Goal: Information Seeking & Learning: Learn about a topic

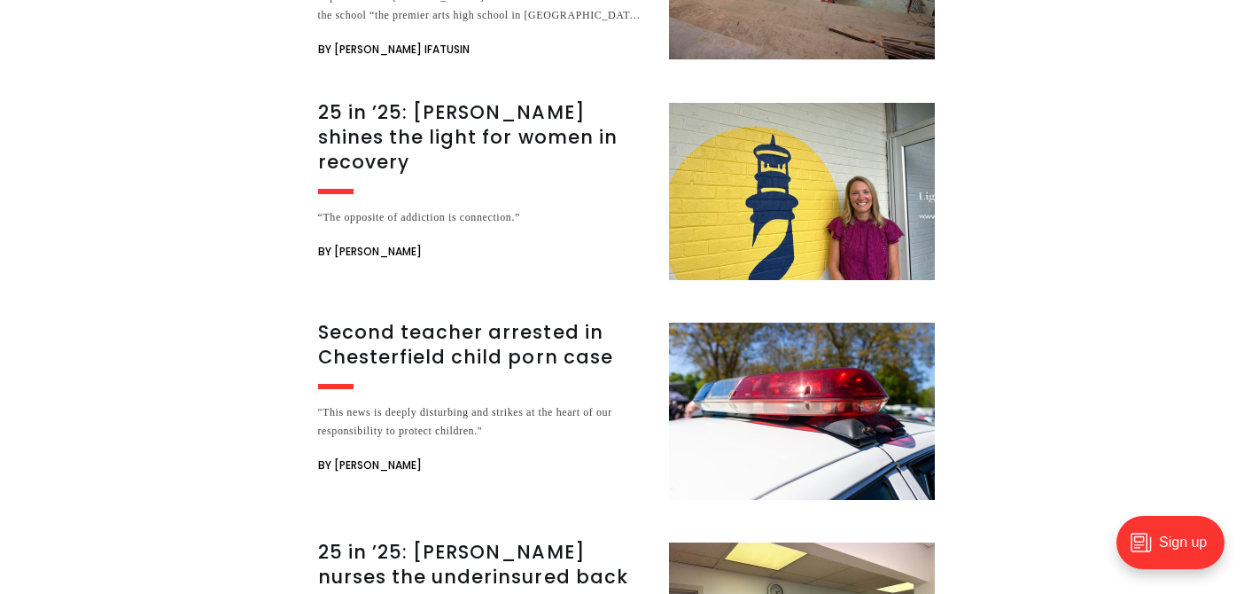
scroll to position [10971, 0]
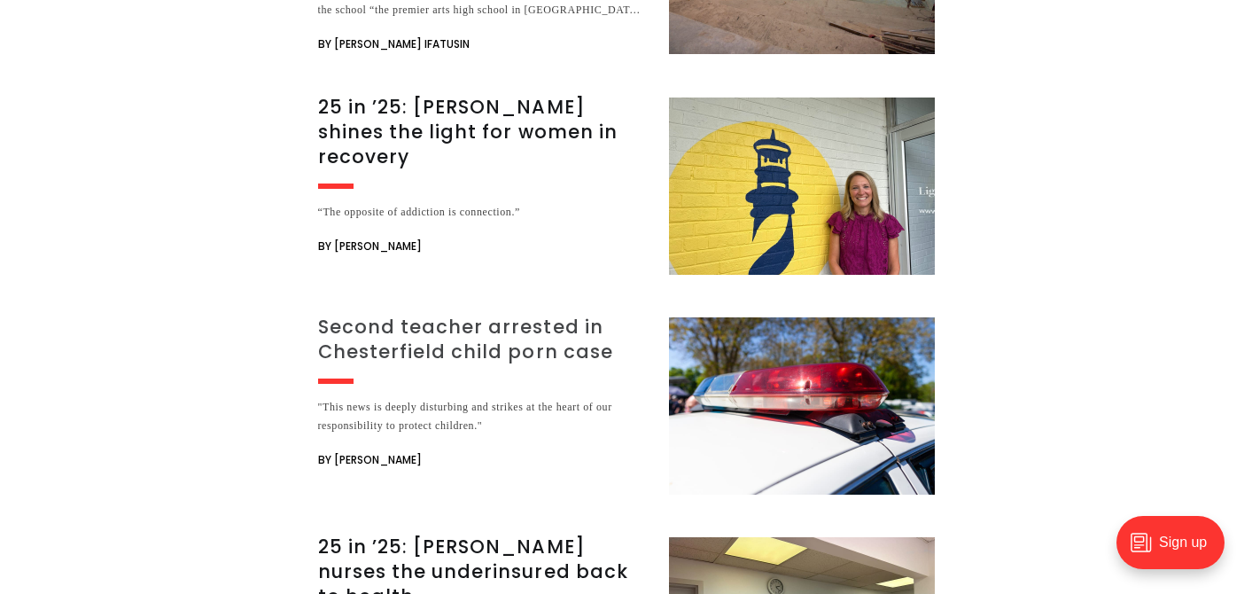
click at [532, 315] on h3 "Second teacher arrested in Chesterfield child porn case" at bounding box center [483, 340] width 330 height 50
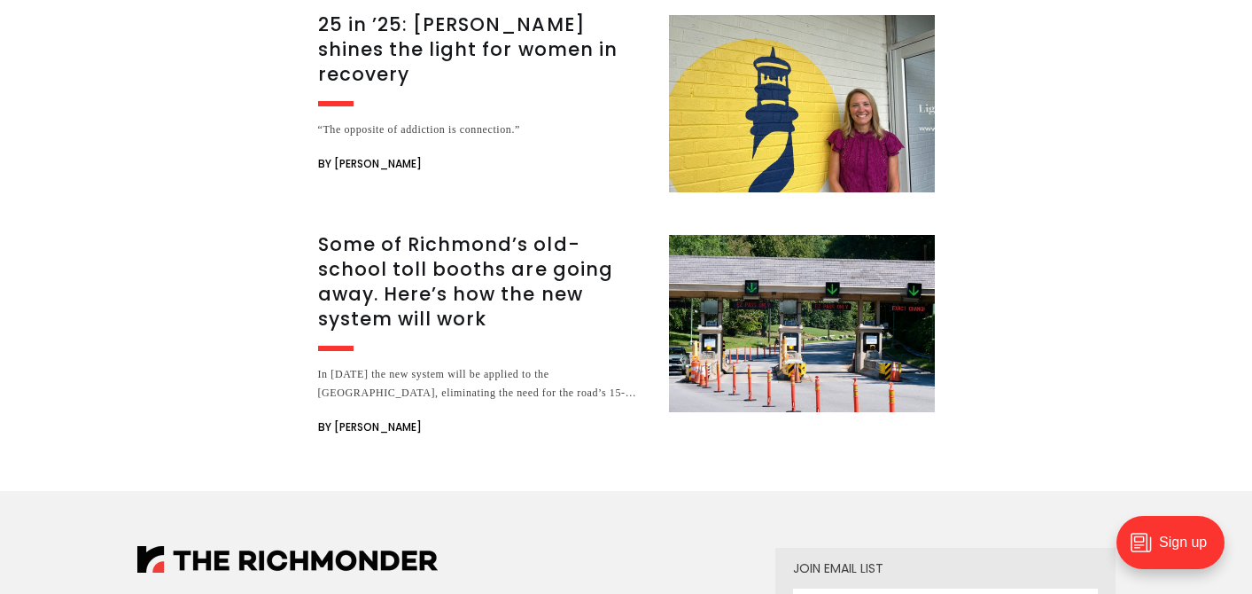
scroll to position [2188, 0]
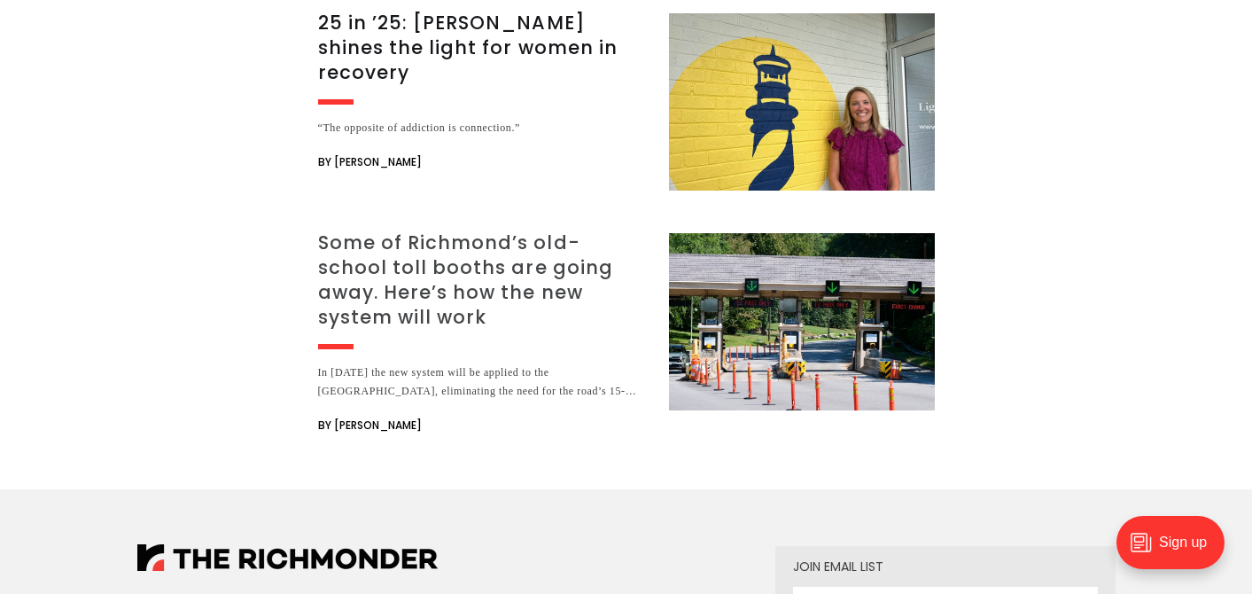
click at [474, 267] on h3 "Some of Richmond’s old-school toll booths are going away. Here’s how the new sy…" at bounding box center [483, 279] width 330 height 99
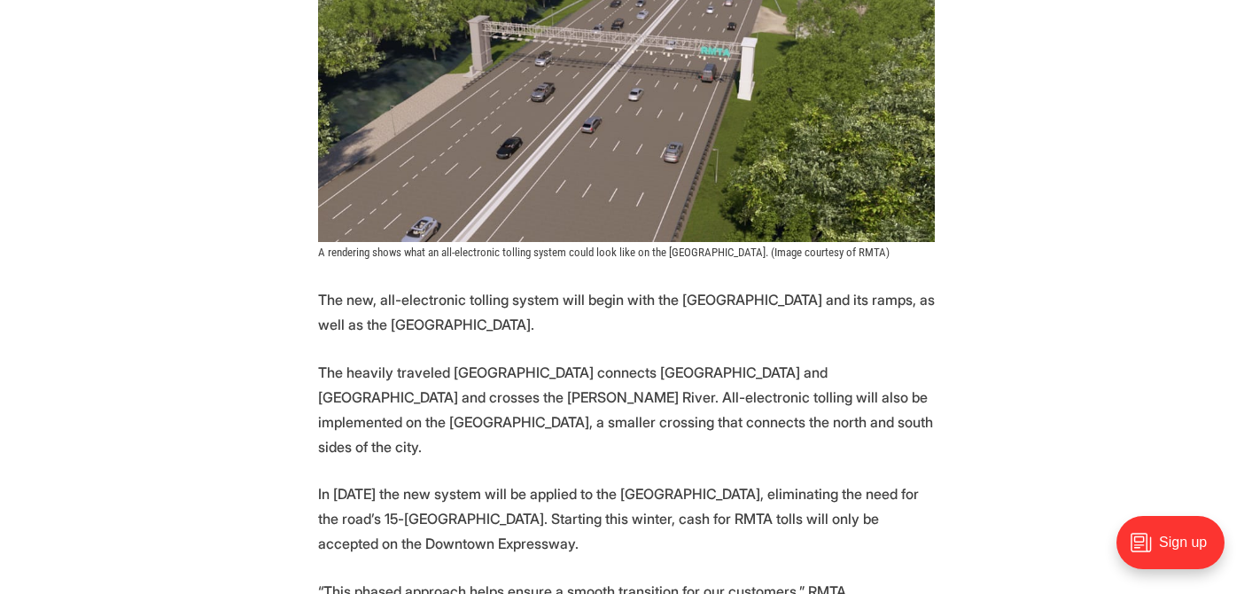
scroll to position [1855, 0]
